Goal: Use online tool/utility: Utilize a website feature to perform a specific function

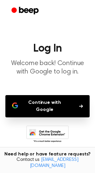
click at [64, 104] on button "Continue with Google" at bounding box center [47, 106] width 84 height 22
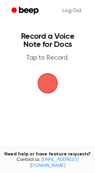
click at [46, 83] on span "button" at bounding box center [48, 83] width 28 height 28
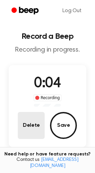
click at [34, 129] on button "Delete" at bounding box center [31, 125] width 27 height 27
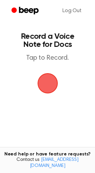
click at [49, 82] on span "button" at bounding box center [47, 83] width 19 height 19
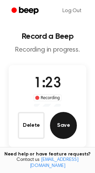
click at [61, 123] on button "Save" at bounding box center [63, 125] width 27 height 27
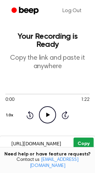
click at [79, 137] on button "Copy" at bounding box center [84, 143] width 20 height 12
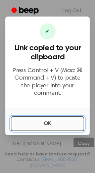
click at [54, 126] on button "OK" at bounding box center [48, 123] width 74 height 15
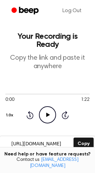
click at [51, 106] on icon "Play Audio" at bounding box center [47, 114] width 17 height 17
